Goal: Use online tool/utility: Utilize a website feature to perform a specific function

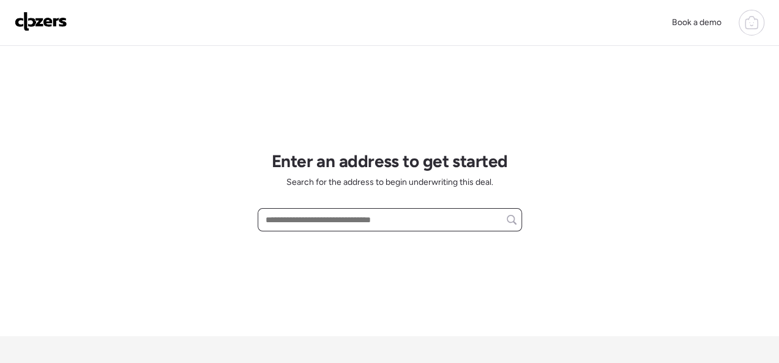
click at [331, 219] on input "text" at bounding box center [389, 219] width 253 height 17
paste input "**********"
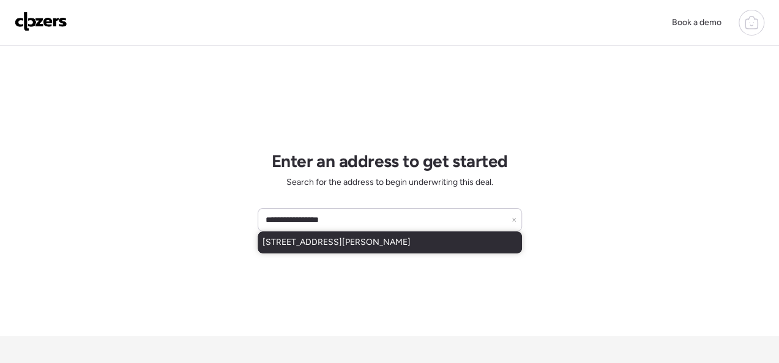
click at [392, 242] on span "[STREET_ADDRESS][PERSON_NAME]" at bounding box center [337, 242] width 148 height 12
type input "**********"
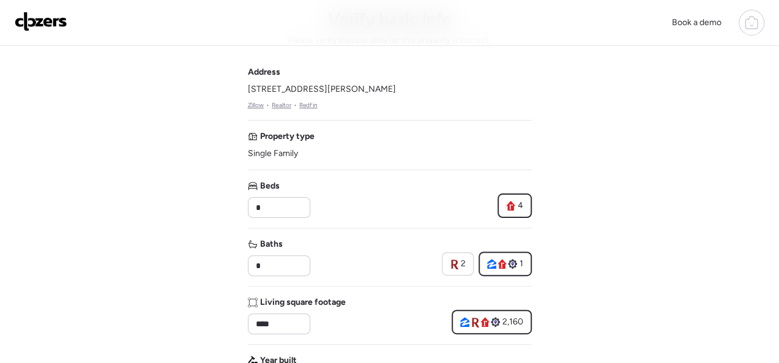
scroll to position [184, 0]
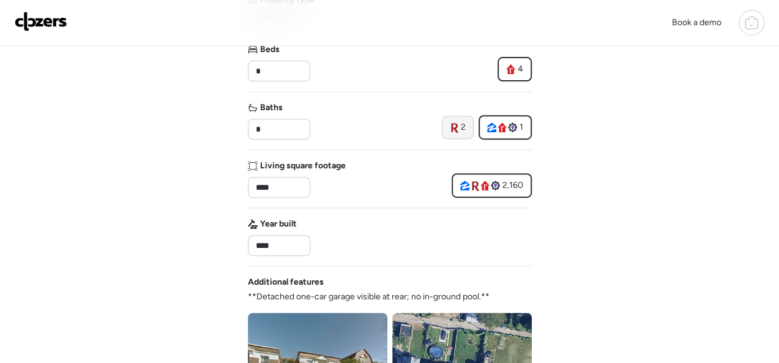
click at [462, 129] on span "2" at bounding box center [463, 127] width 5 height 12
click at [301, 129] on input "*" at bounding box center [278, 129] width 51 height 17
type input "***"
click at [95, 138] on div "Book a demo Verify basic info Please verify that our data for this property is …" at bounding box center [389, 333] width 779 height 1035
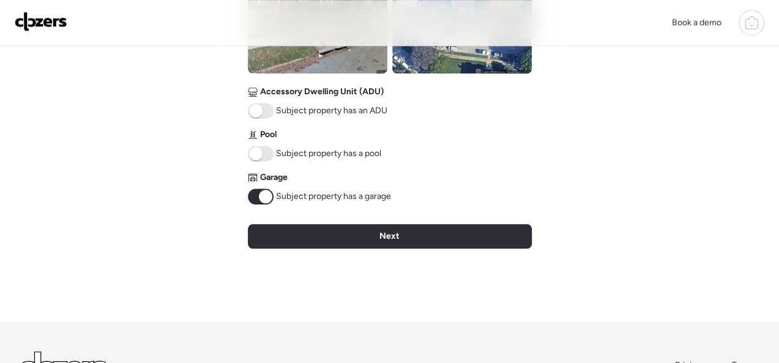
scroll to position [549, 0]
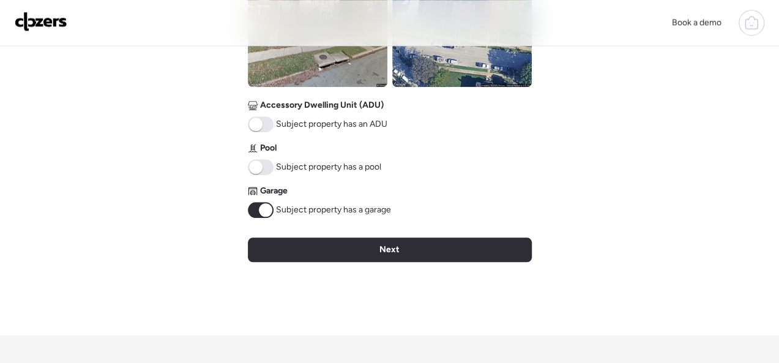
click at [259, 206] on span at bounding box center [265, 209] width 13 height 13
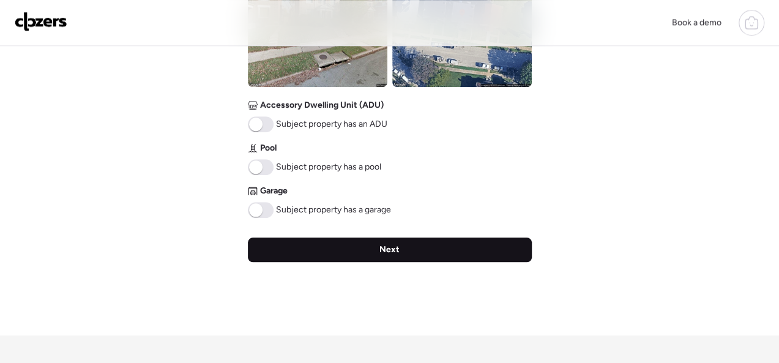
click at [353, 254] on div "Next" at bounding box center [390, 249] width 284 height 24
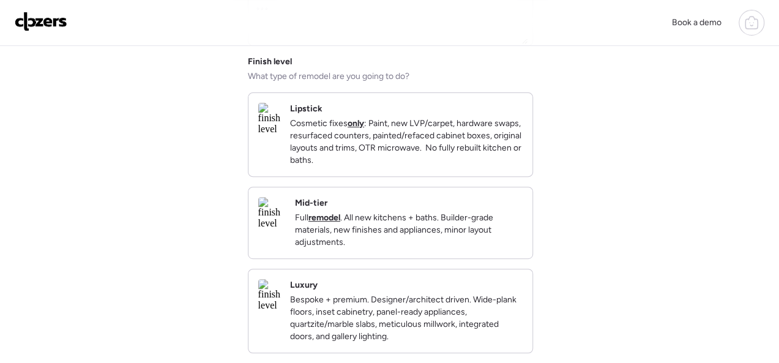
scroll to position [245, 0]
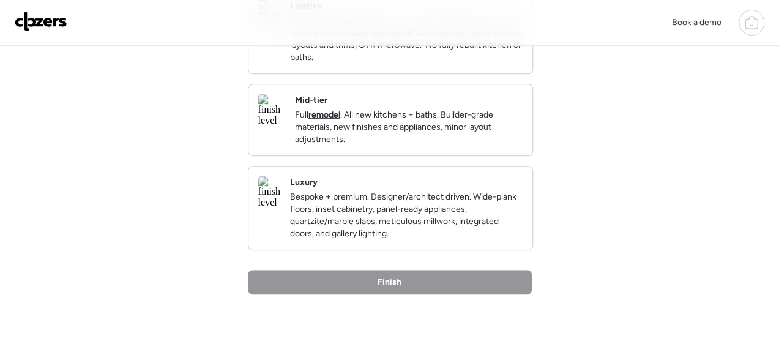
click at [477, 109] on div "Mid-tier Full remodel . All new kitchens + baths. Builder-grade materials, new …" at bounding box center [409, 119] width 228 height 51
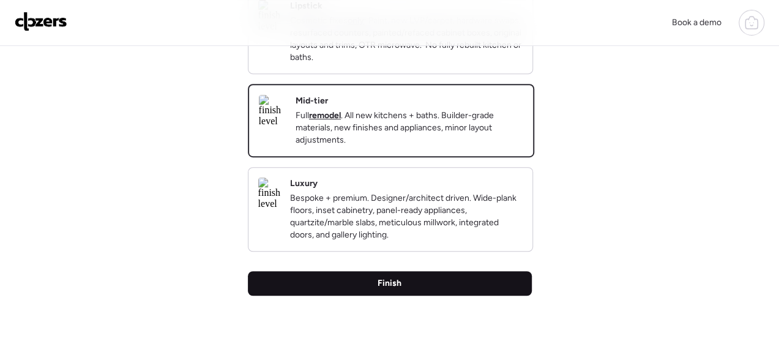
click at [377, 296] on div "Finish" at bounding box center [390, 283] width 284 height 24
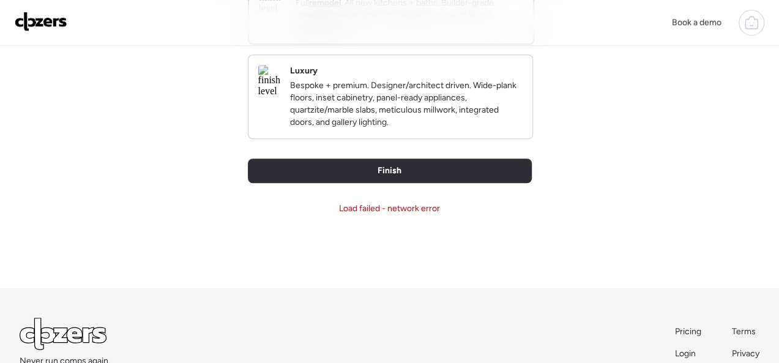
scroll to position [367, 0]
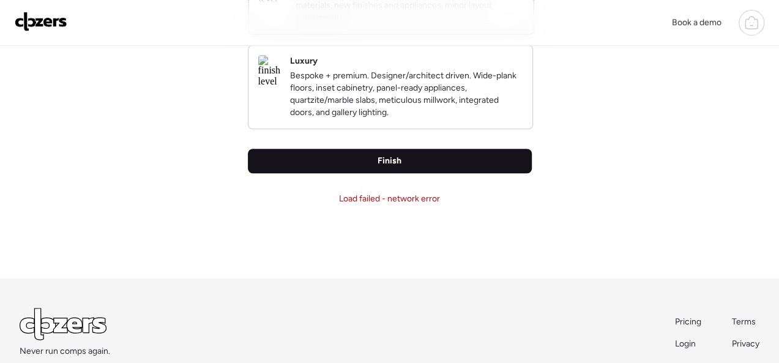
click at [373, 173] on div "Finish" at bounding box center [390, 161] width 284 height 24
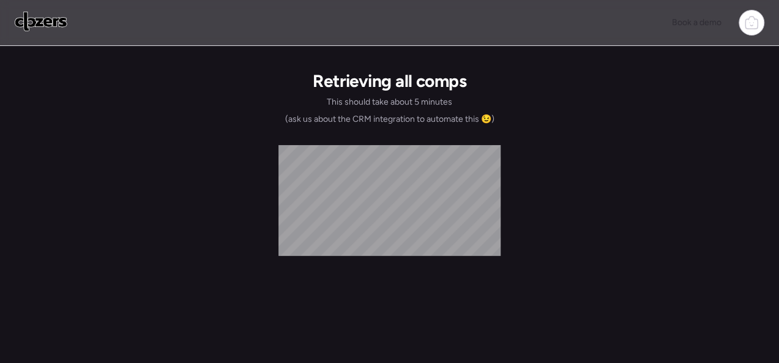
scroll to position [0, 0]
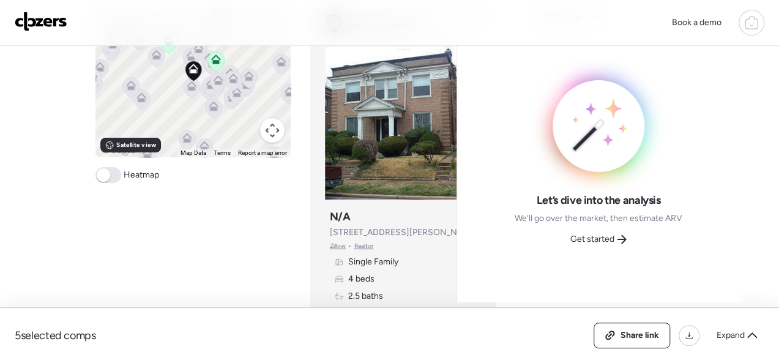
scroll to position [551, 0]
click at [614, 233] on span "Get started" at bounding box center [592, 239] width 44 height 12
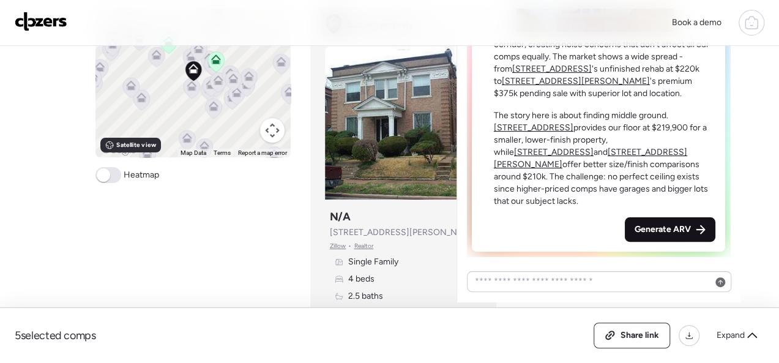
click at [669, 223] on span "Generate ARV" at bounding box center [663, 229] width 56 height 12
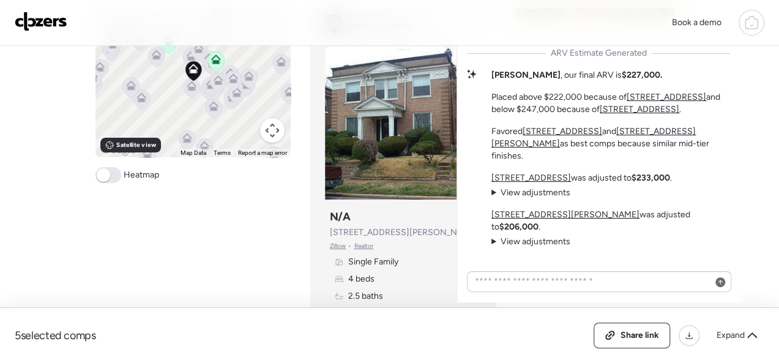
scroll to position [-89, 0]
